Goal: Task Accomplishment & Management: Manage account settings

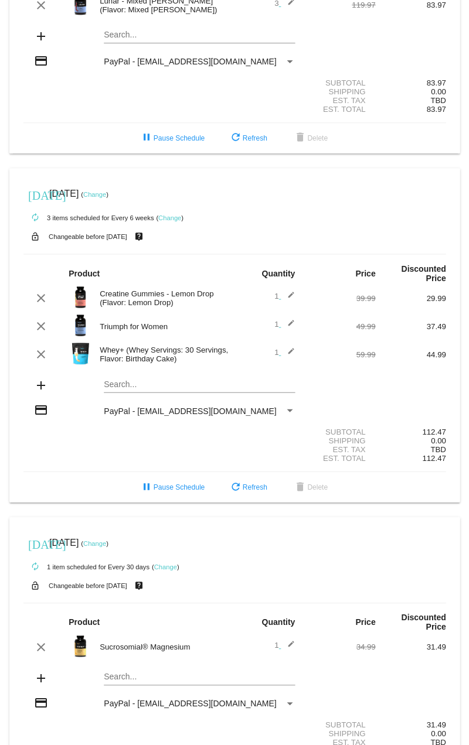
scroll to position [232, 0]
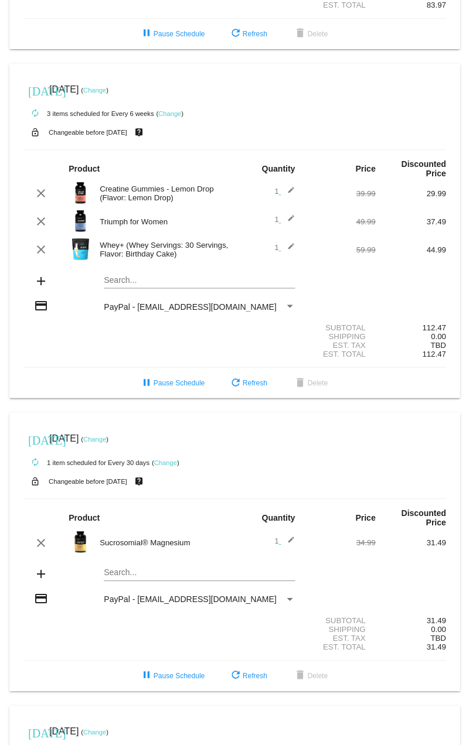
click at [106, 90] on link "Change" at bounding box center [94, 90] width 23 height 7
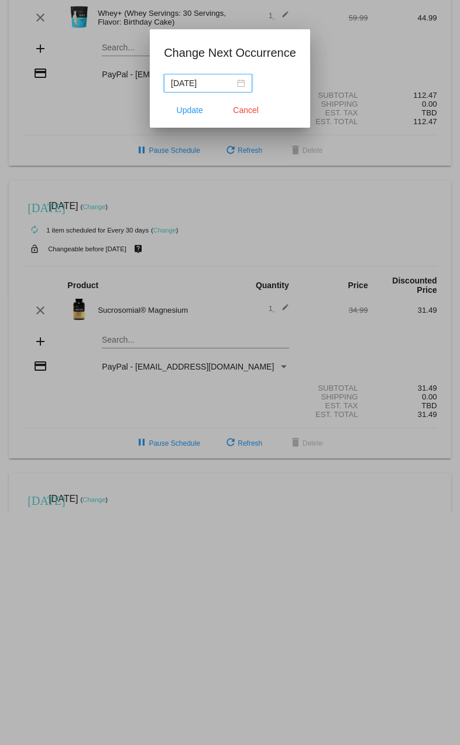
click at [238, 82] on div "[DATE]" at bounding box center [208, 83] width 74 height 13
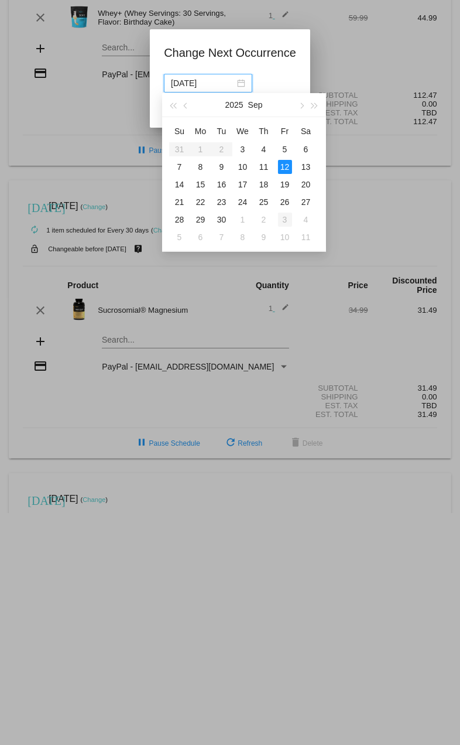
click at [284, 218] on div "3" at bounding box center [285, 220] width 14 height 14
type input "[DATE]"
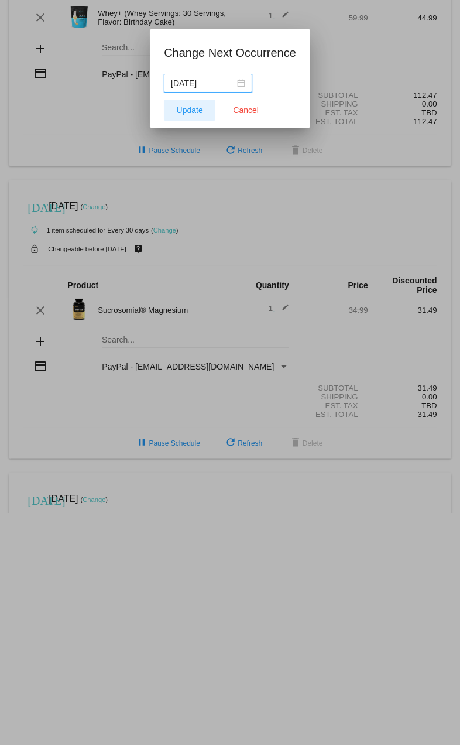
click at [186, 106] on span "Update" at bounding box center [190, 109] width 26 height 9
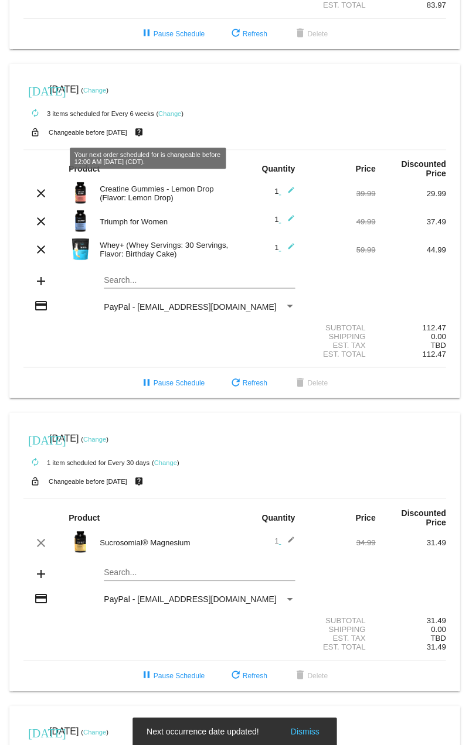
scroll to position [482, 0]
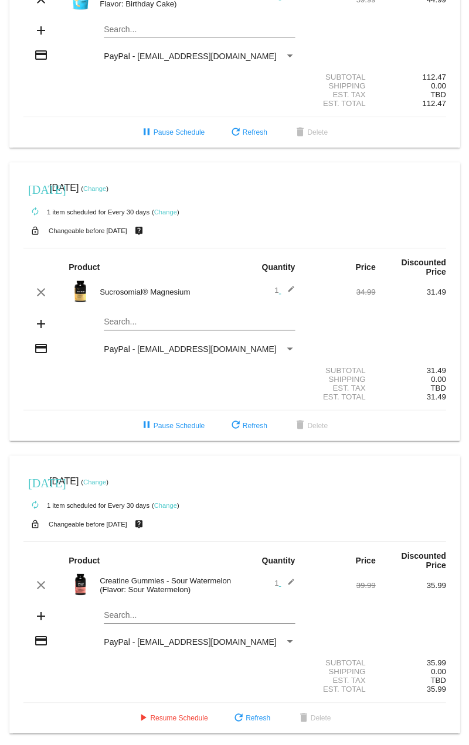
click at [165, 501] on link "Change" at bounding box center [164, 504] width 23 height 7
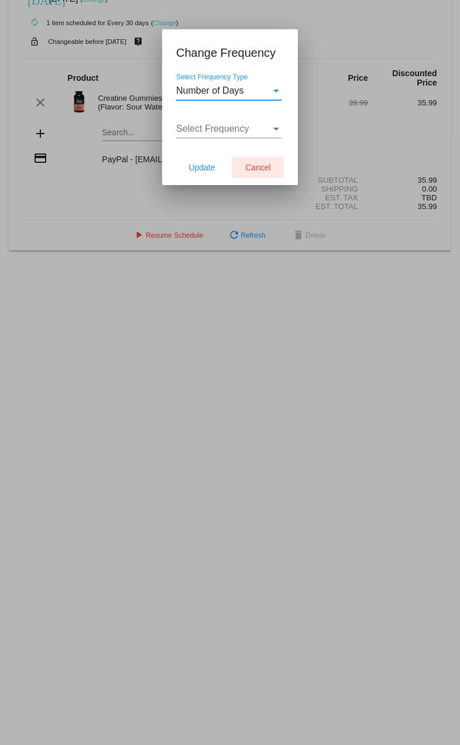
click at [265, 168] on span "Cancel" at bounding box center [258, 167] width 26 height 9
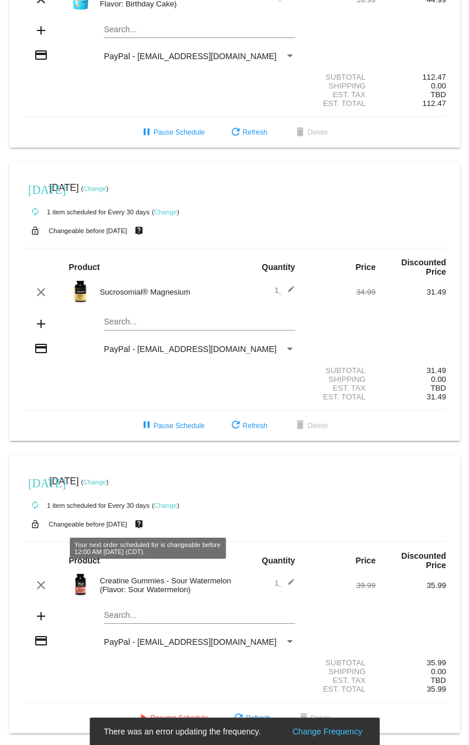
click at [170, 501] on link "Change" at bounding box center [164, 504] width 23 height 7
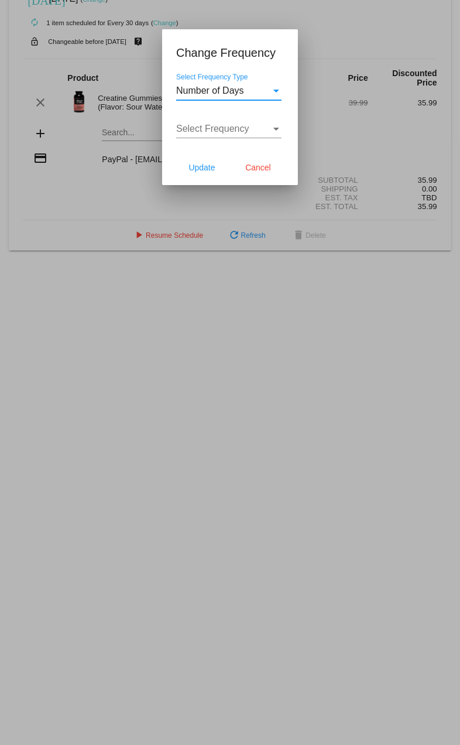
click at [274, 90] on div "Select Frequency Type" at bounding box center [277, 91] width 6 height 3
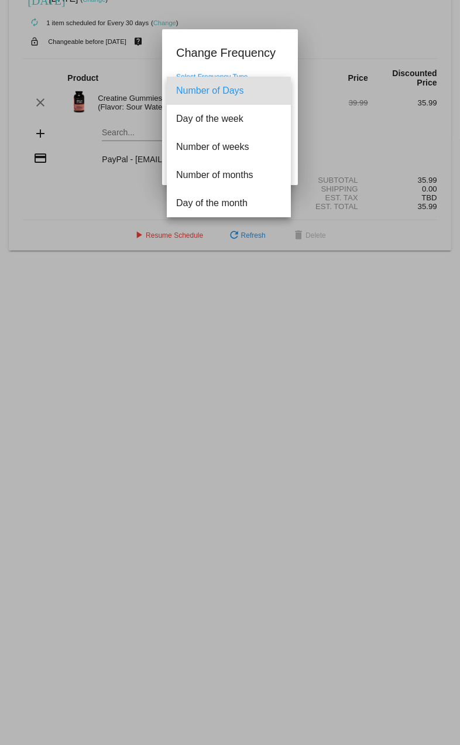
click at [289, 59] on div at bounding box center [230, 372] width 460 height 745
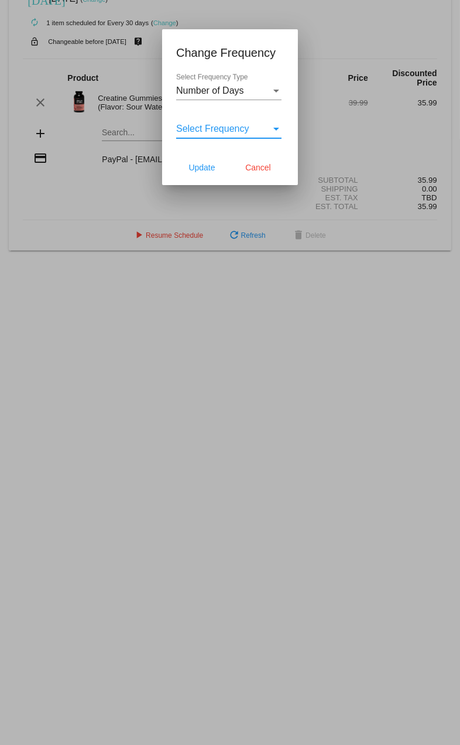
click at [257, 128] on div "Select Frequency" at bounding box center [223, 129] width 95 height 11
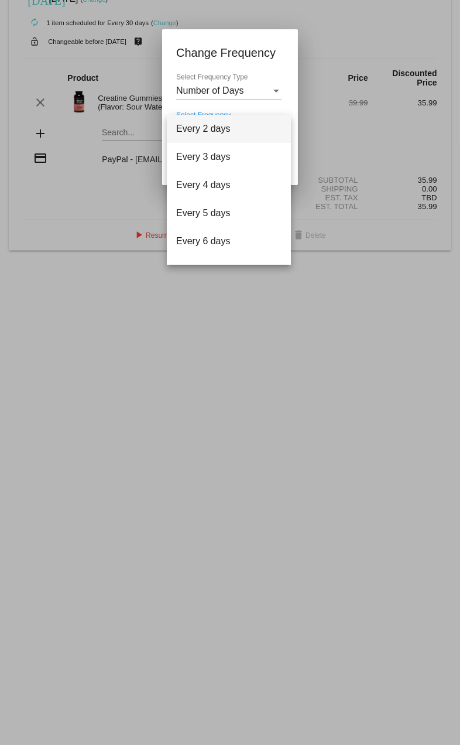
click at [378, 105] on div at bounding box center [230, 372] width 460 height 745
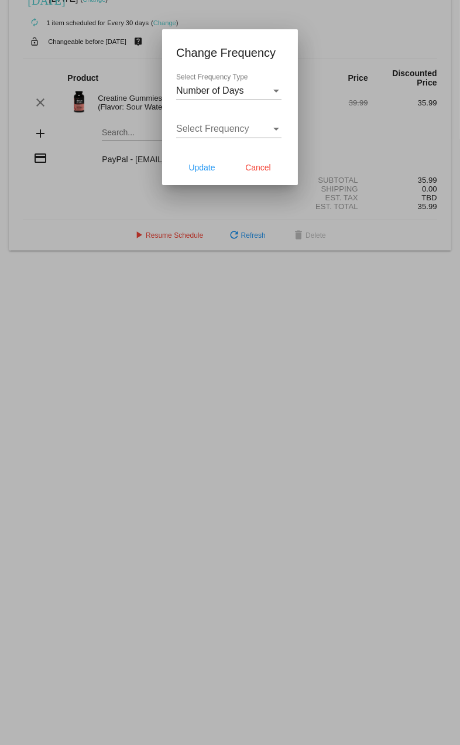
click at [264, 167] on span "Cancel" at bounding box center [258, 167] width 26 height 9
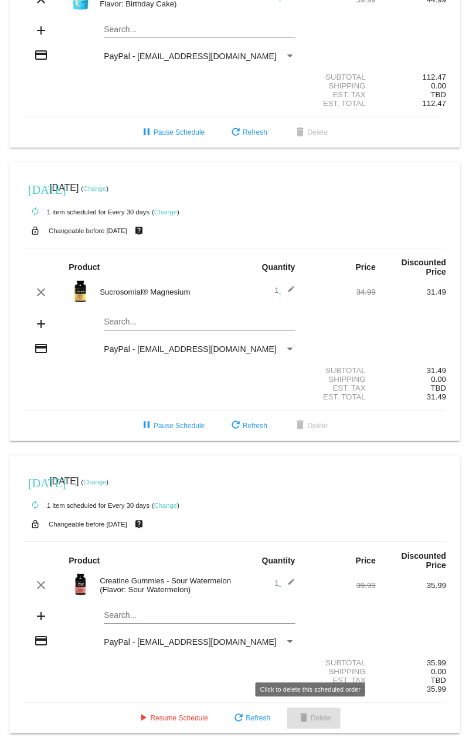
click at [297, 713] on mat-icon "delete" at bounding box center [303, 718] width 14 height 14
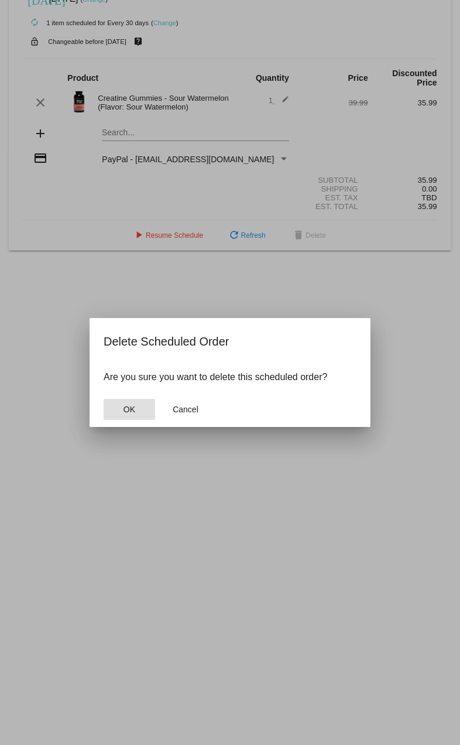
click at [142, 406] on button "OK" at bounding box center [130, 409] width 52 height 21
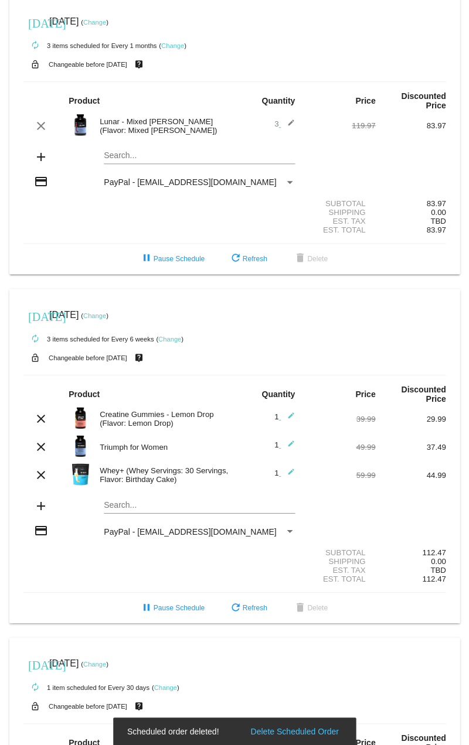
scroll to position [0, 0]
